Goal: Register for event/course

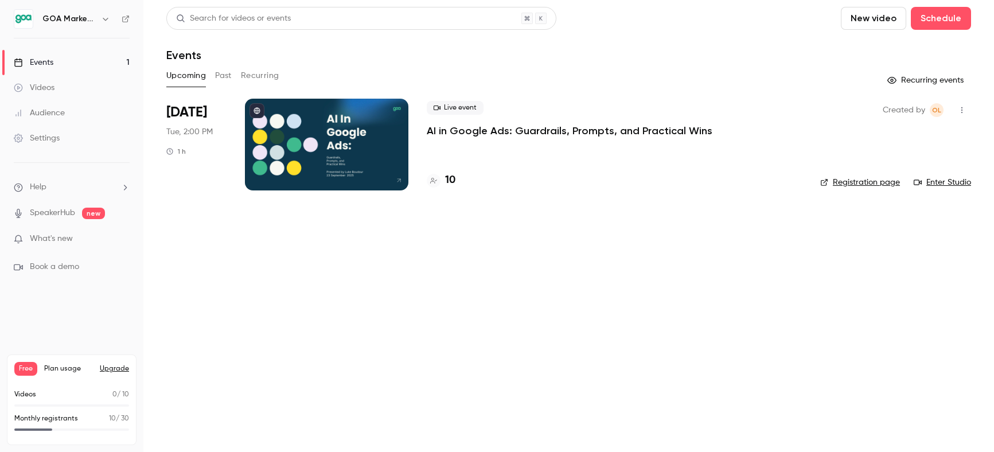
click at [465, 129] on p "AI in Google Ads: Guardrails, Prompts, and Practical Wins" at bounding box center [570, 131] width 286 height 14
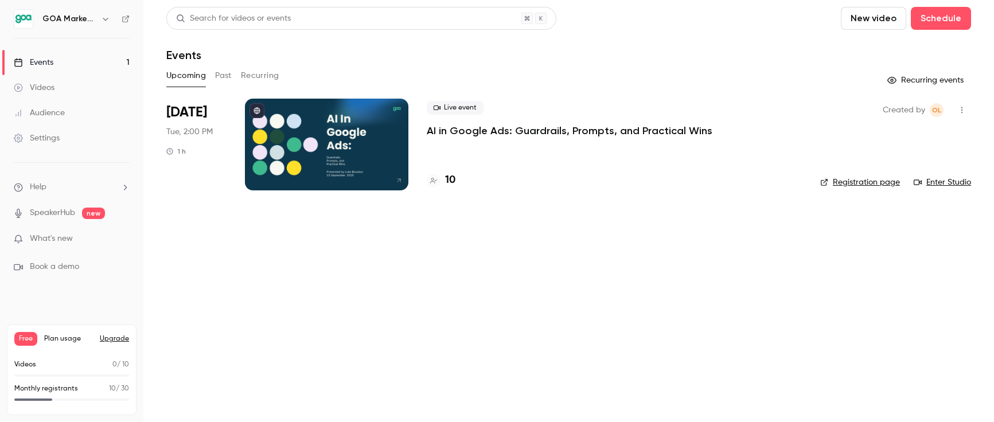
click at [494, 133] on p "AI in Google Ads: Guardrails, Prompts, and Practical Wins" at bounding box center [570, 131] width 286 height 14
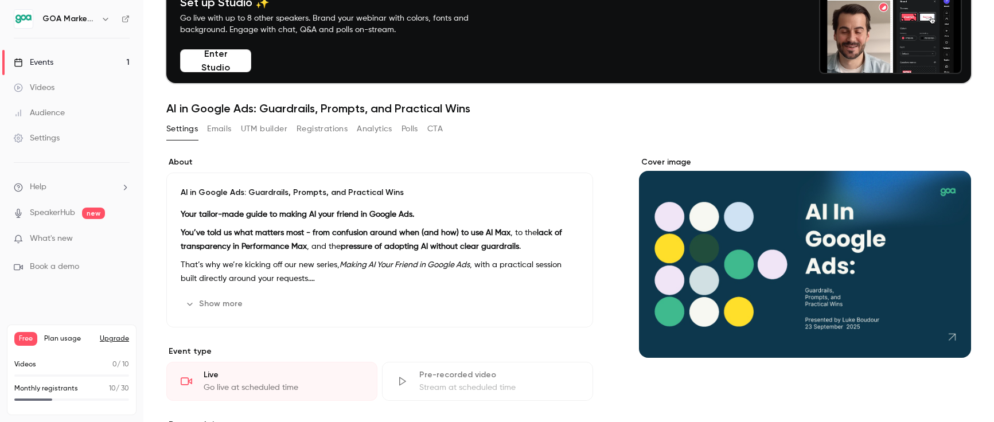
scroll to position [64, 0]
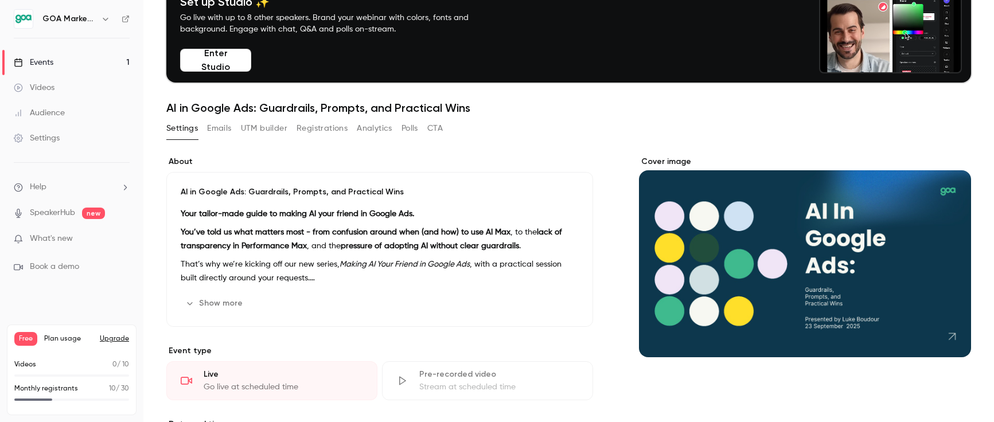
click at [55, 111] on div "Audience" at bounding box center [39, 112] width 51 height 11
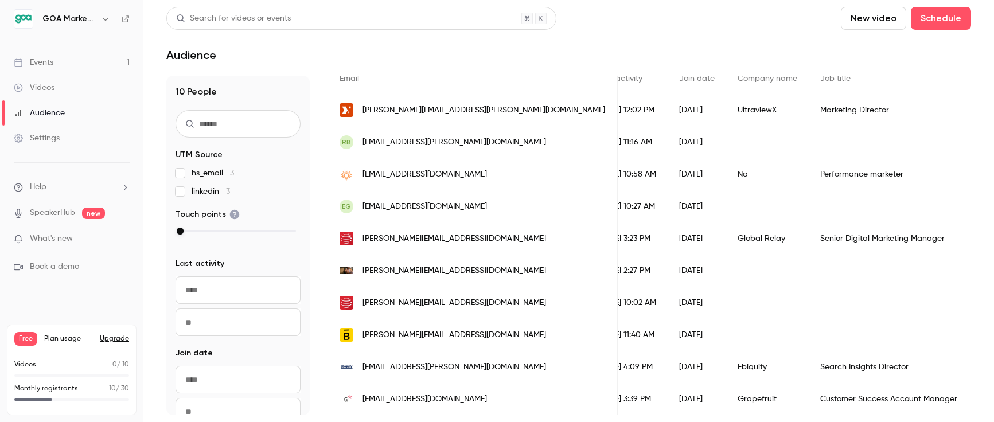
scroll to position [0, 271]
